Goal: Task Accomplishment & Management: Manage account settings

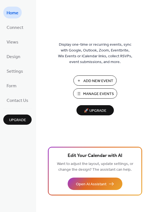
click at [91, 82] on span "Add New Event" at bounding box center [98, 81] width 30 height 6
click at [13, 56] on span "Design" at bounding box center [14, 57] width 14 height 9
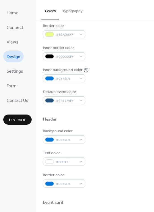
scroll to position [96, 0]
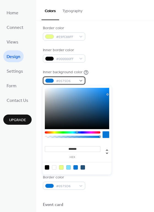
click at [72, 82] on span "#0575D6" at bounding box center [66, 81] width 20 height 6
click at [47, 169] on div at bounding box center [47, 167] width 4 height 4
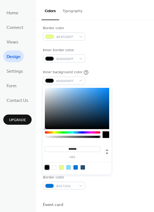
click at [56, 168] on div at bounding box center [54, 167] width 4 height 4
click at [61, 168] on div at bounding box center [61, 167] width 4 height 4
type input "*******"
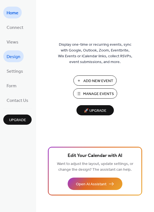
click at [17, 60] on span "Design" at bounding box center [14, 57] width 14 height 9
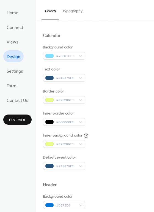
scroll to position [33, 0]
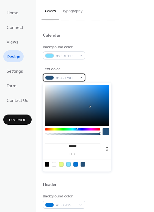
click at [68, 76] on span "#245179FF" at bounding box center [66, 78] width 20 height 6
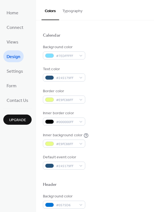
click at [126, 94] on div "Border color #E9FC88FF" at bounding box center [95, 95] width 104 height 15
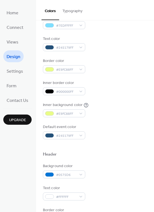
scroll to position [62, 0]
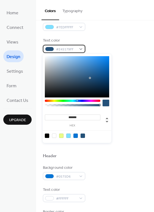
click at [74, 48] on span "#245179FF" at bounding box center [66, 50] width 20 height 6
click at [85, 137] on div at bounding box center [83, 136] width 4 height 4
click at [141, 118] on div "Inner background color #E9FC88FF" at bounding box center [95, 111] width 104 height 15
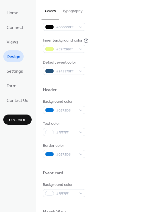
scroll to position [128, 0]
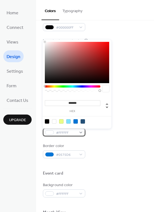
click at [78, 131] on div "#FFFFFF" at bounding box center [64, 132] width 42 height 8
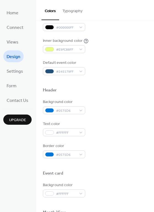
click at [130, 124] on div "Text color #FFFFFF" at bounding box center [95, 128] width 104 height 15
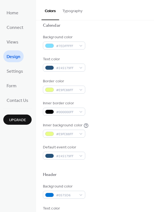
scroll to position [0, 0]
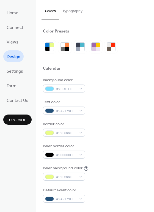
click at [73, 8] on button "Typography" at bounding box center [72, 10] width 27 height 20
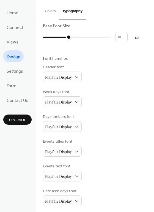
scroll to position [2, 0]
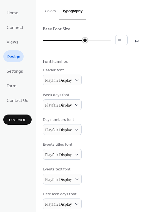
type input "**"
drag, startPoint x: 69, startPoint y: 41, endPoint x: 95, endPoint y: 42, distance: 26.5
click at [96, 42] on div at bounding box center [77, 40] width 68 height 9
